Goal: Transaction & Acquisition: Purchase product/service

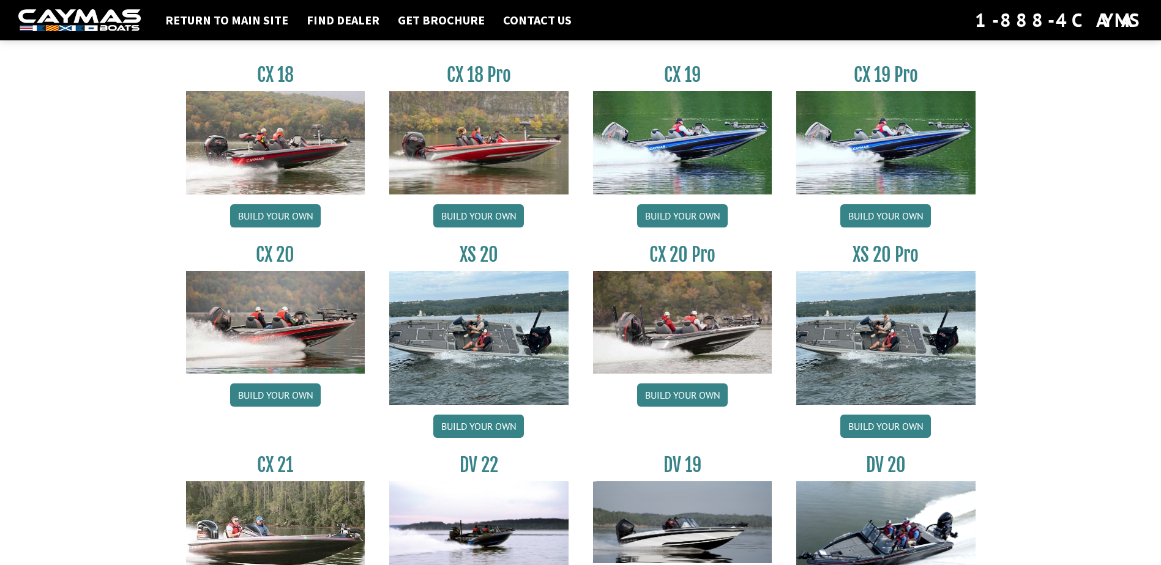
scroll to position [1101, 0]
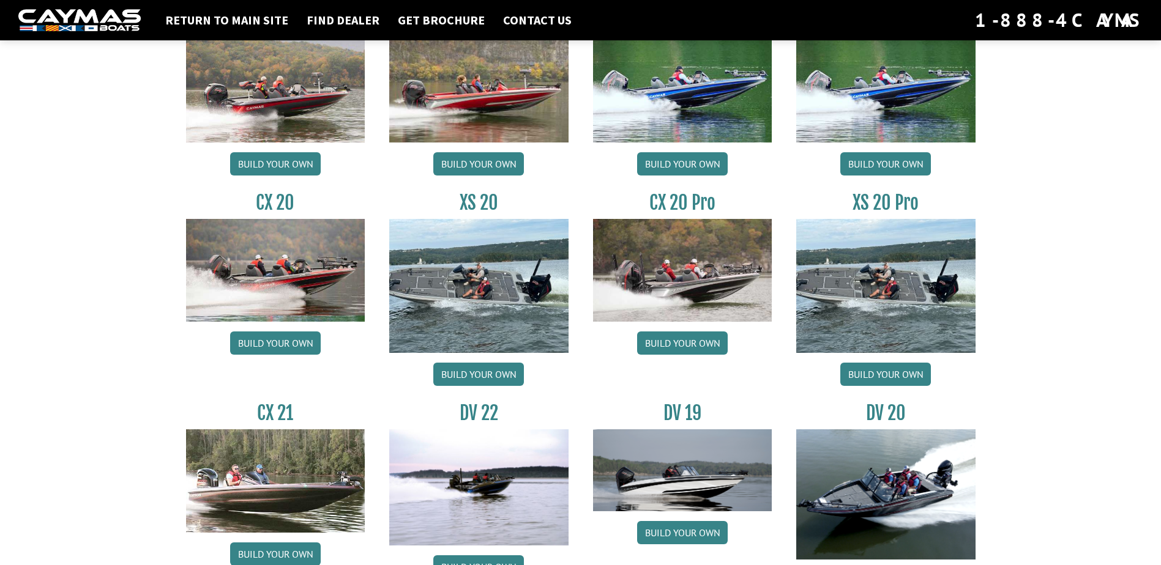
click at [467, 310] on img at bounding box center [478, 286] width 179 height 134
click at [687, 341] on link "Build your own" at bounding box center [682, 343] width 91 height 23
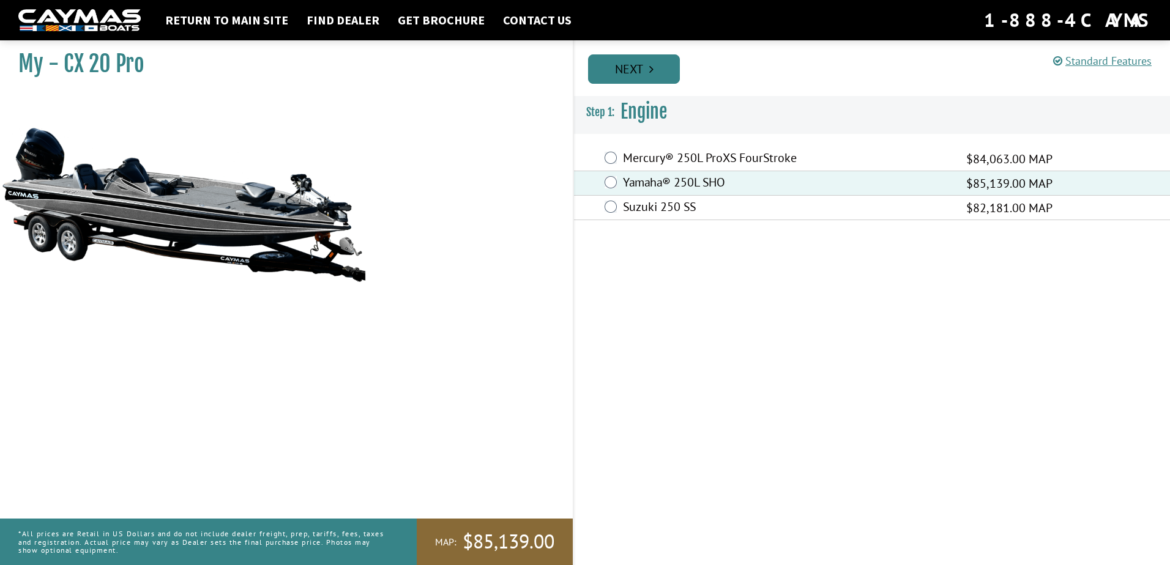
click at [638, 77] on link "Next" at bounding box center [634, 68] width 92 height 29
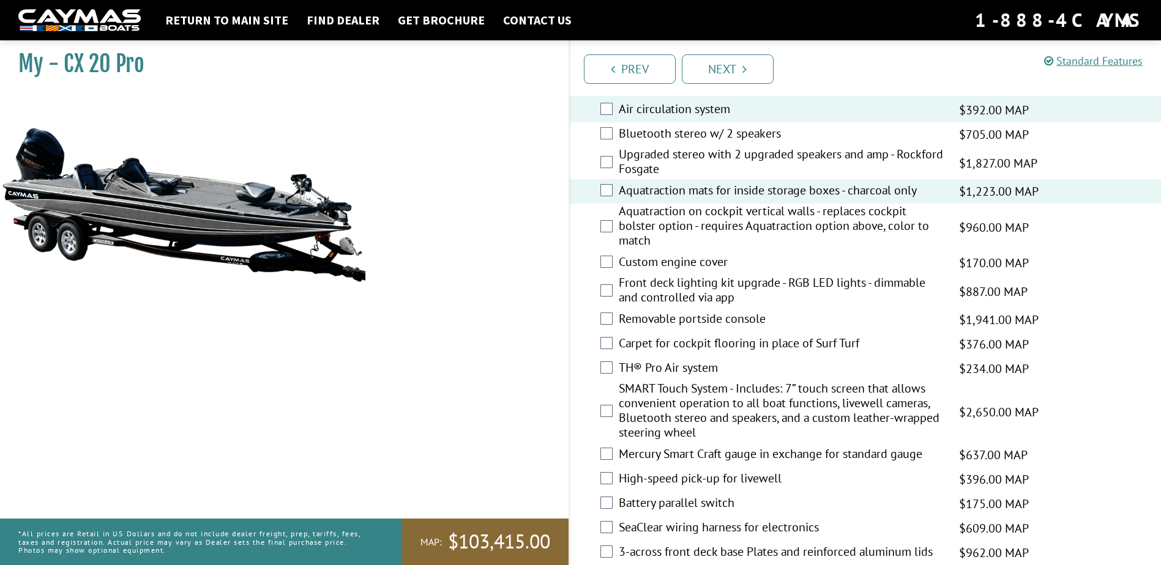
scroll to position [1591, 0]
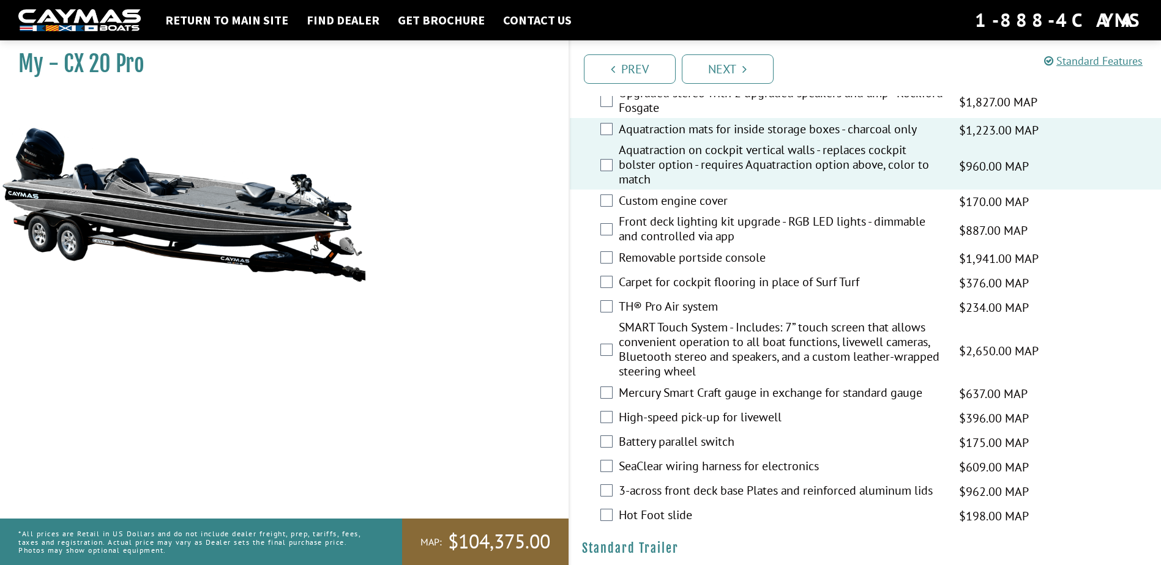
click at [644, 231] on label "Front deck lighting kit upgrade - RGB LED lights - dimmable and controlled via …" at bounding box center [782, 230] width 326 height 32
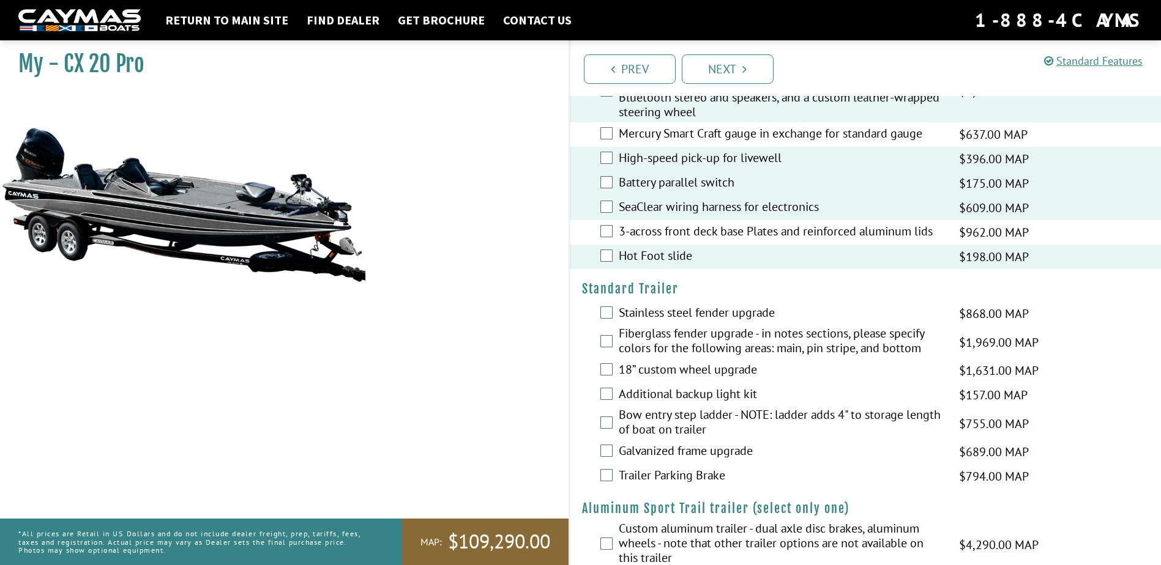
scroll to position [1877, 0]
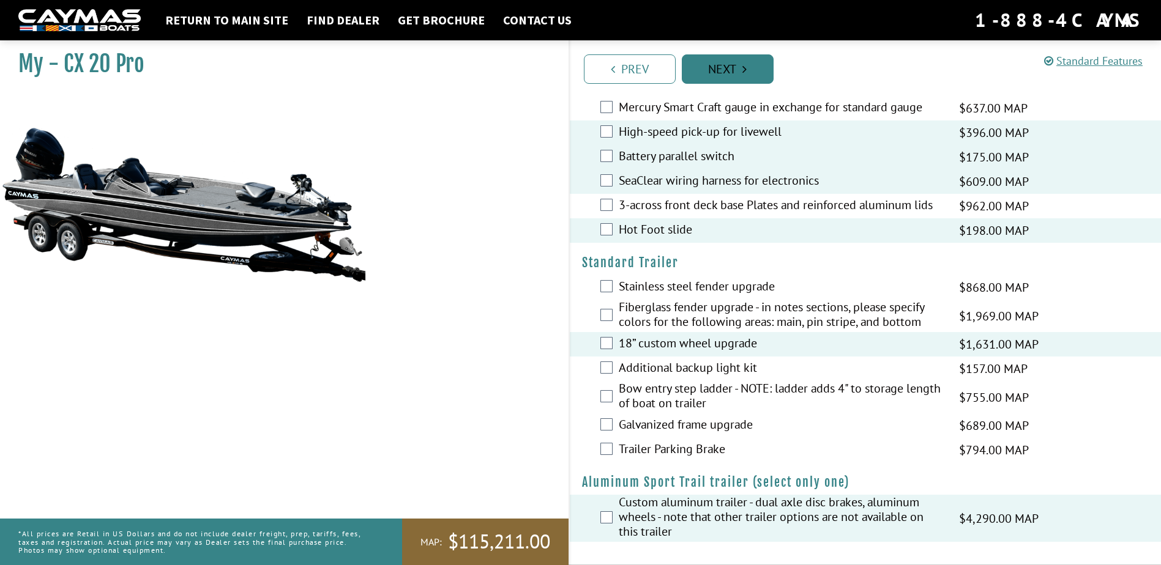
click at [716, 80] on link "Next" at bounding box center [728, 68] width 92 height 29
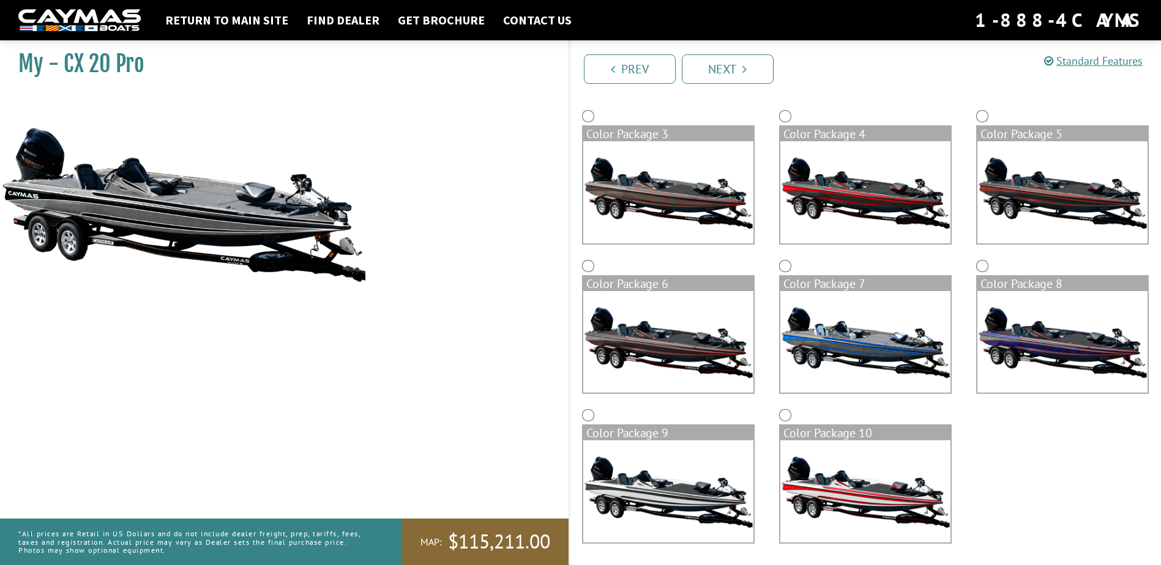
scroll to position [247, 0]
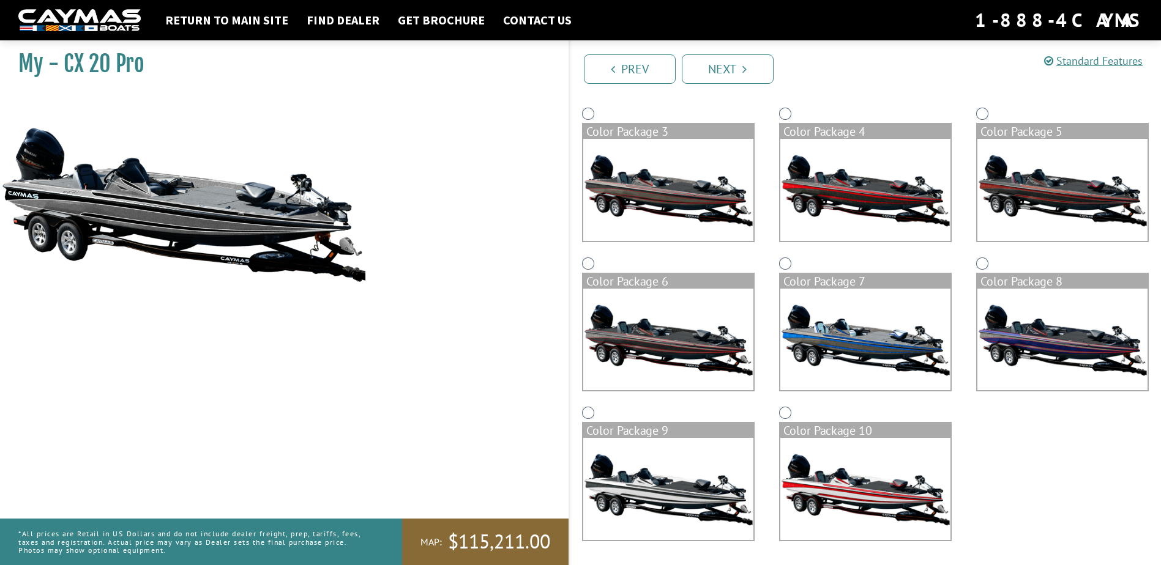
click at [1043, 341] on img at bounding box center [1062, 340] width 170 height 102
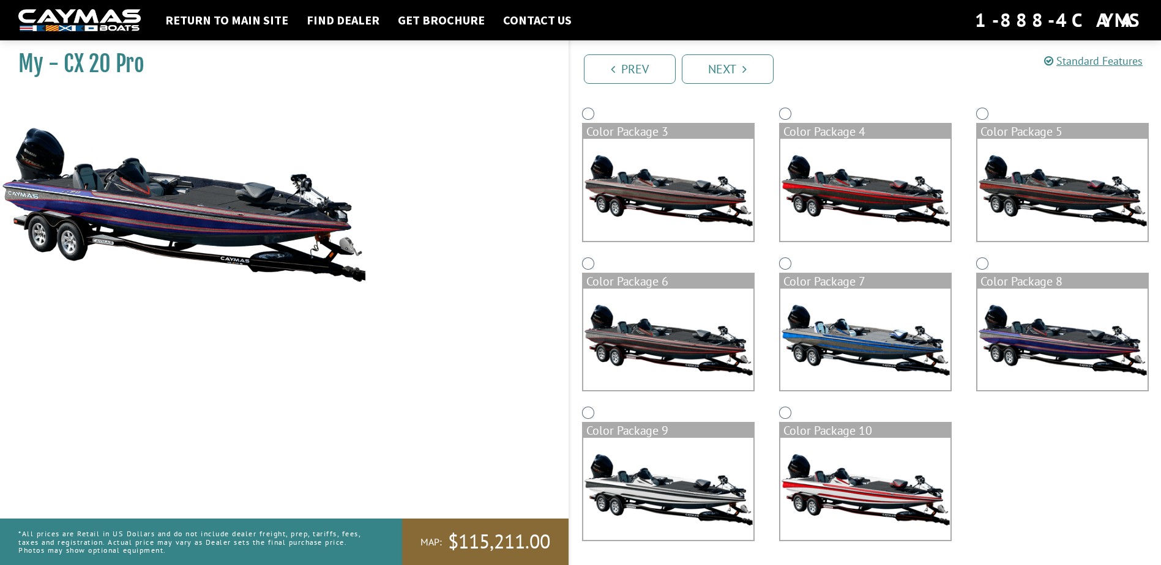
click at [751, 73] on link "Next" at bounding box center [728, 68] width 92 height 29
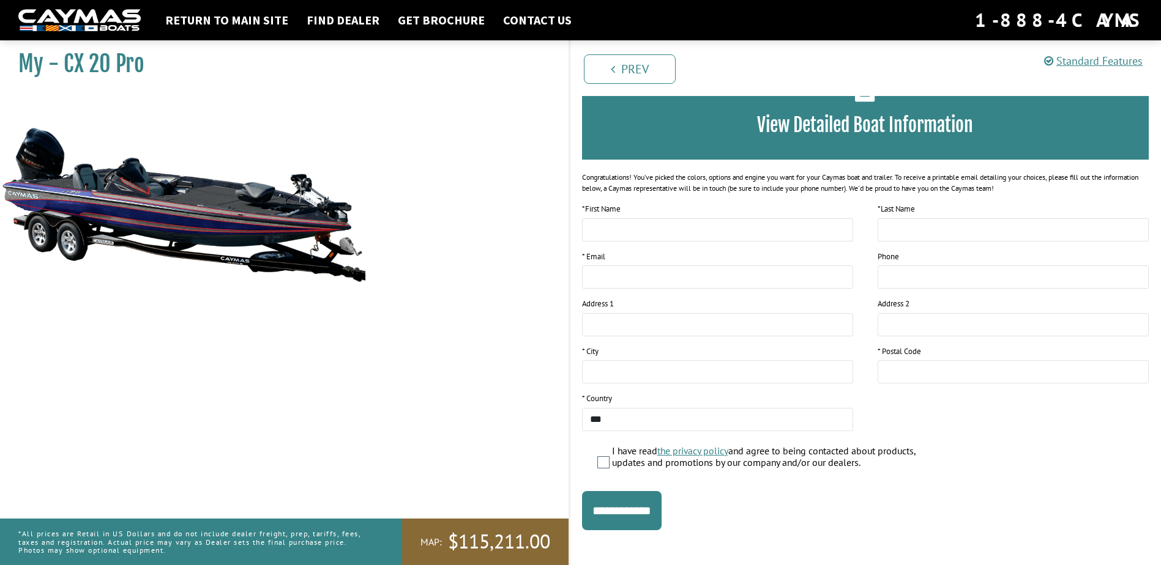
scroll to position [92, 0]
